Goal: Transaction & Acquisition: Purchase product/service

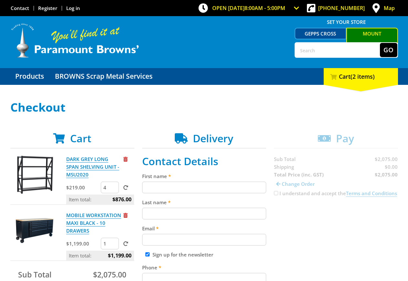
click at [128, 162] on div at bounding box center [128, 159] width 11 height 8
click at [126, 160] on span "Remove from cart" at bounding box center [125, 159] width 4 height 5
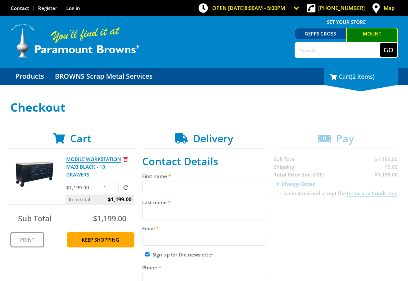
click at [374, 73] on span "(2 items)" at bounding box center [362, 77] width 24 height 8
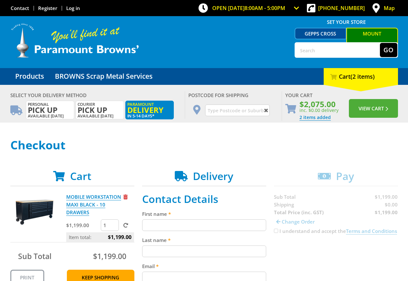
click at [241, 111] on input "text" at bounding box center [237, 111] width 65 height 12
type input "salisbury"
click at [349, 99] on button "View Cart" at bounding box center [373, 108] width 49 height 19
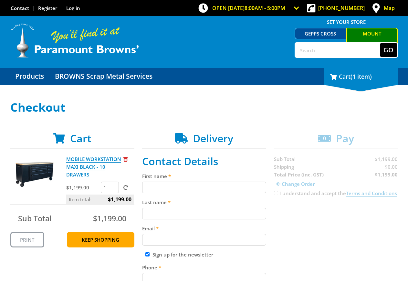
click at [345, 81] on div "1 Cart (1 item)" at bounding box center [361, 76] width 74 height 17
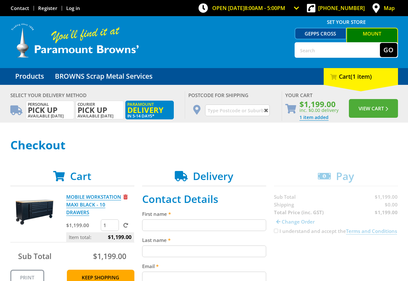
click at [237, 110] on input "text" at bounding box center [237, 111] width 65 height 12
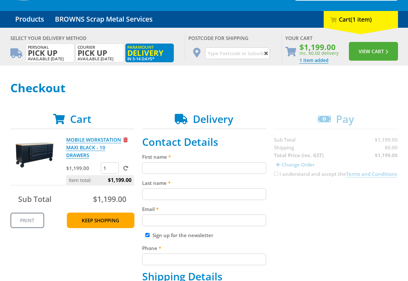
scroll to position [66, 0]
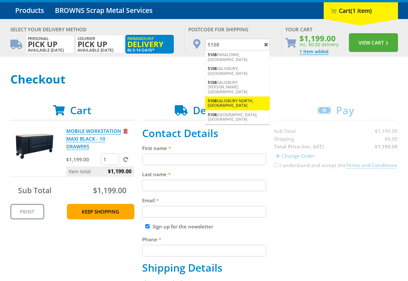
type input "5108"
click at [231, 97] on div "5108 SALISBURY NORTH, SA" at bounding box center [237, 104] width 65 height 14
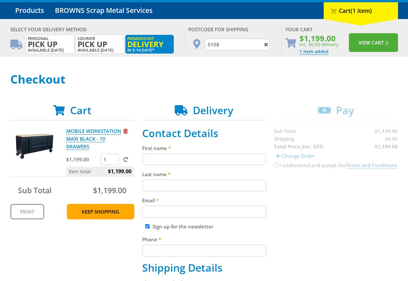
click at [230, 47] on input "5108" at bounding box center [237, 45] width 65 height 12
click at [349, 33] on button "View Cart" at bounding box center [373, 42] width 49 height 19
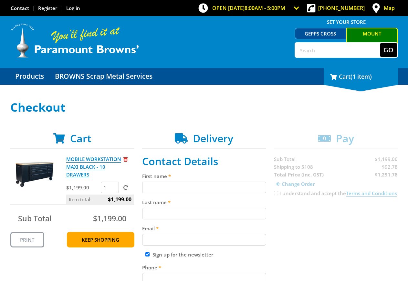
click at [350, 78] on div "1 Cart (1 item)" at bounding box center [361, 76] width 74 height 17
